Goal: Download file/media

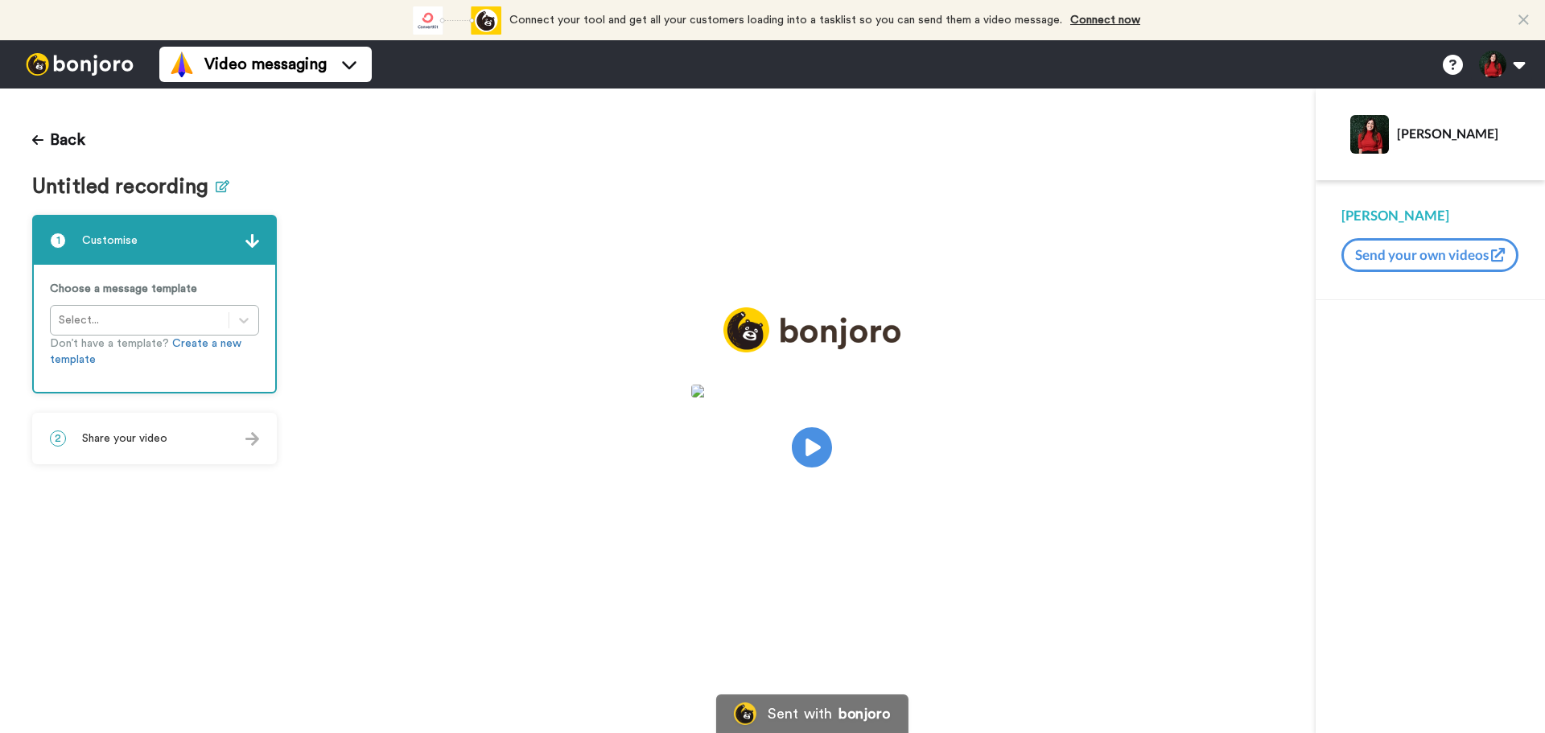
click at [217, 190] on icon at bounding box center [223, 186] width 14 height 12
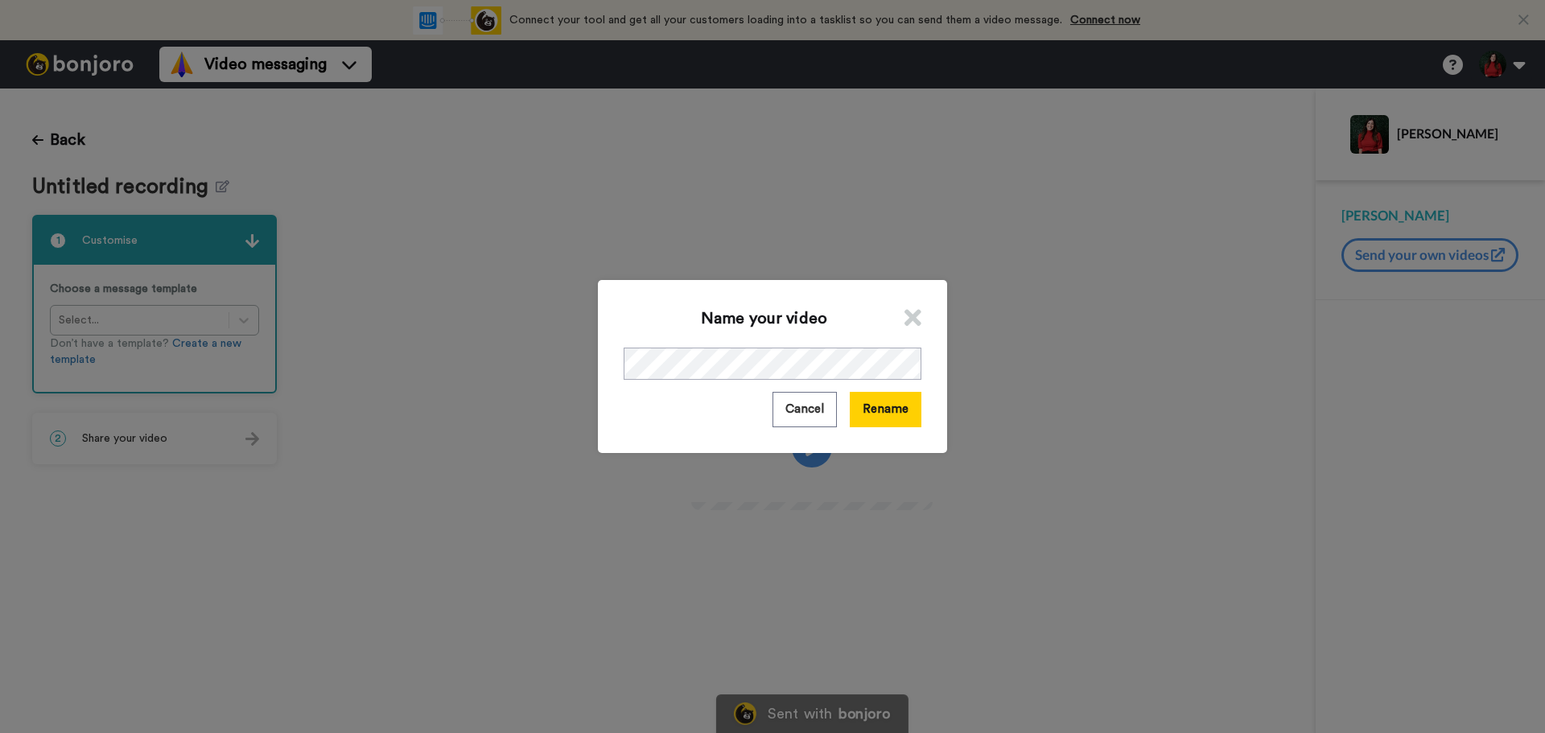
click at [872, 408] on button "Rename" at bounding box center [886, 409] width 72 height 35
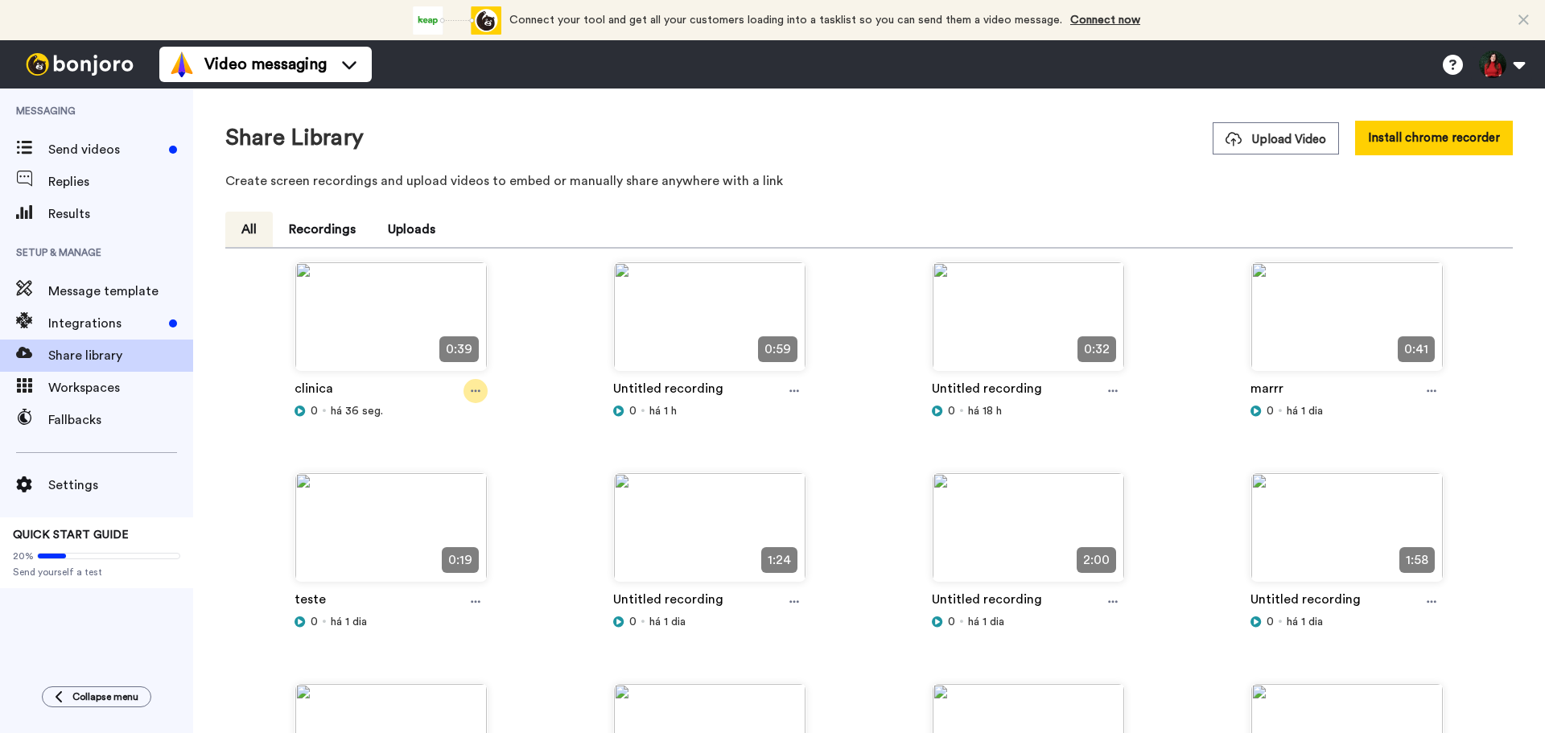
click at [478, 396] on icon at bounding box center [476, 390] width 10 height 11
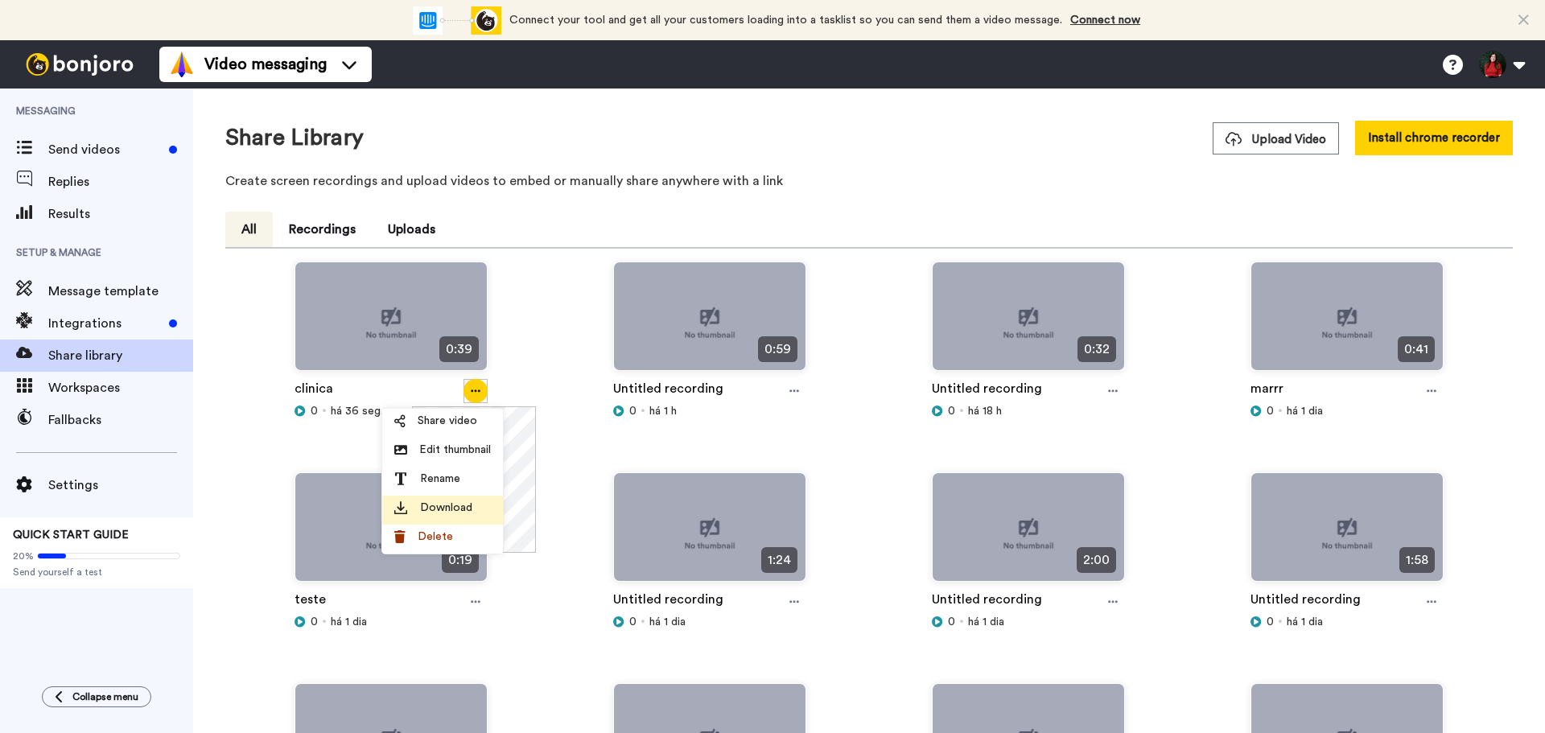
click at [452, 508] on span "Download" at bounding box center [446, 508] width 52 height 16
